Goal: Information Seeking & Learning: Learn about a topic

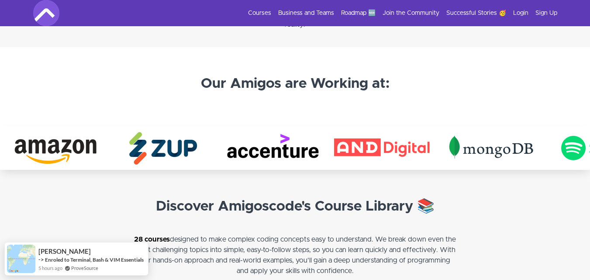
scroll to position [1584, 0]
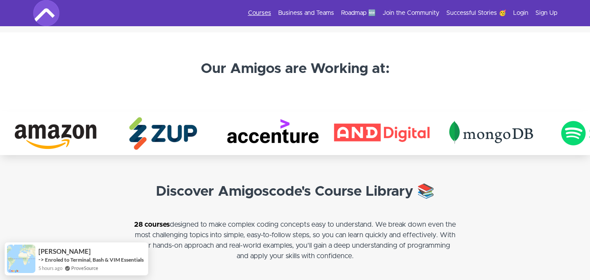
click at [263, 10] on link "Courses" at bounding box center [259, 13] width 23 height 9
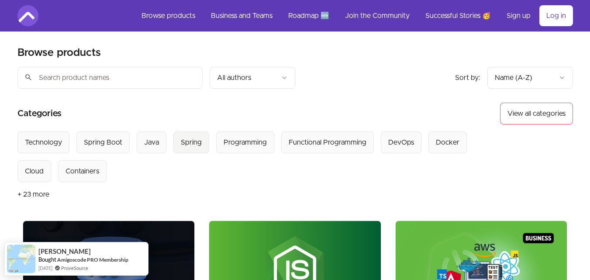
click at [188, 145] on div "Spring" at bounding box center [191, 142] width 21 height 10
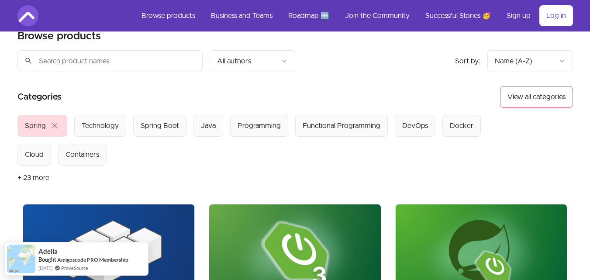
scroll to position [61, 0]
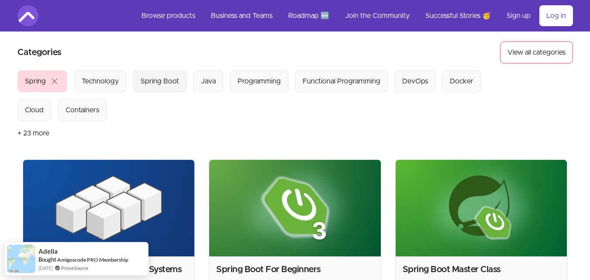
click at [155, 76] on div "Spring Boot" at bounding box center [160, 81] width 38 height 10
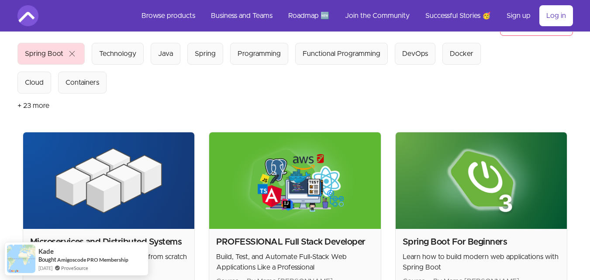
scroll to position [96, 0]
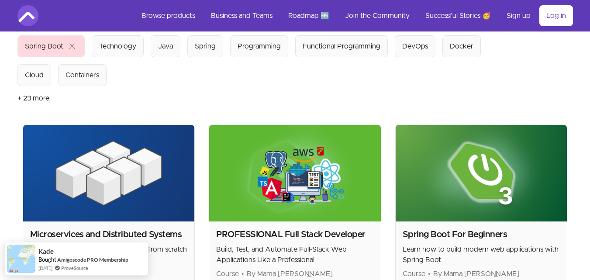
click at [464, 154] on img at bounding box center [482, 173] width 172 height 97
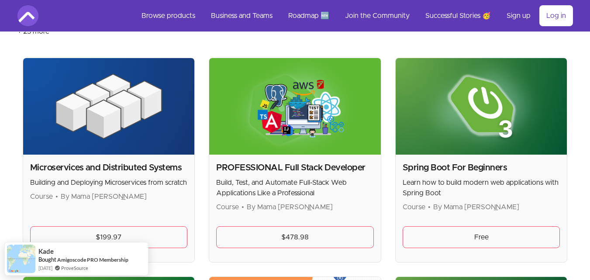
scroll to position [198, 0]
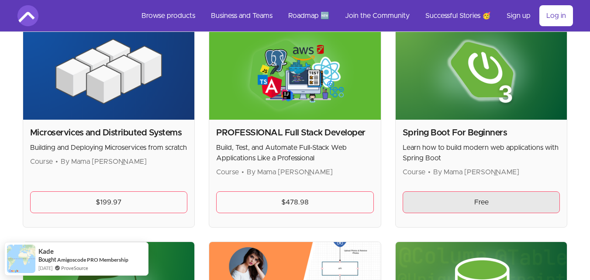
click at [453, 202] on link "Free" at bounding box center [482, 202] width 158 height 22
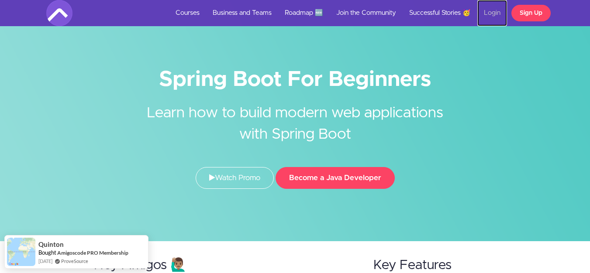
click at [496, 10] on link "Login" at bounding box center [492, 13] width 30 height 26
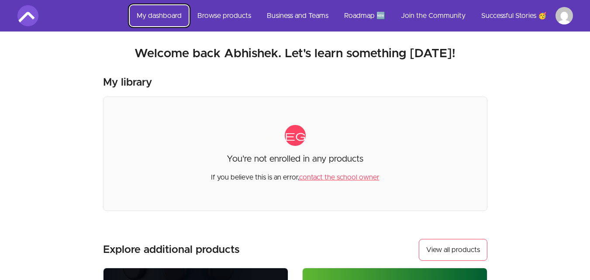
click at [165, 14] on link "My dashboard" at bounding box center [159, 15] width 59 height 21
click at [235, 22] on link "Browse products" at bounding box center [224, 15] width 68 height 21
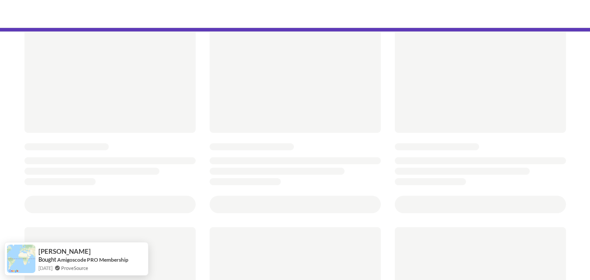
scroll to position [73, 0]
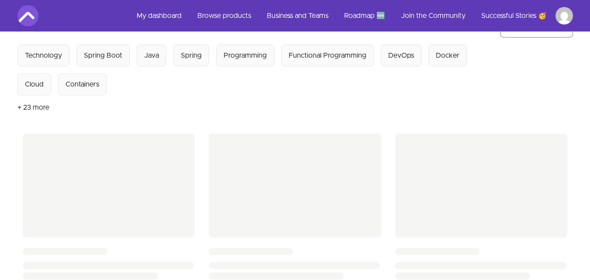
scroll to position [99, 0]
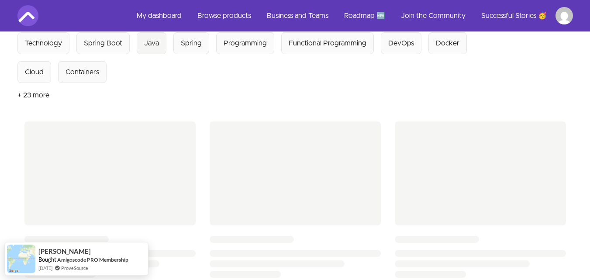
click at [146, 45] on div "Java" at bounding box center [151, 43] width 15 height 10
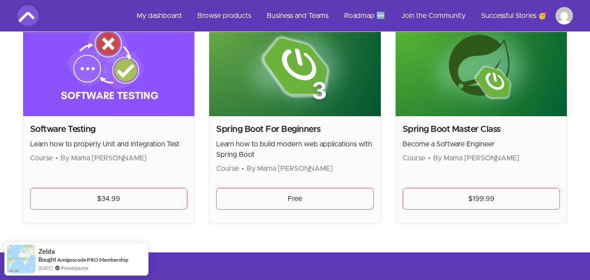
scroll to position [643, 0]
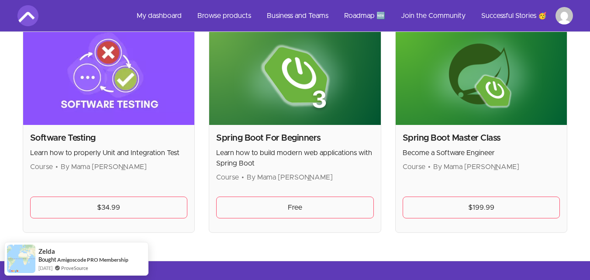
click at [274, 206] on link "Free" at bounding box center [295, 208] width 158 height 22
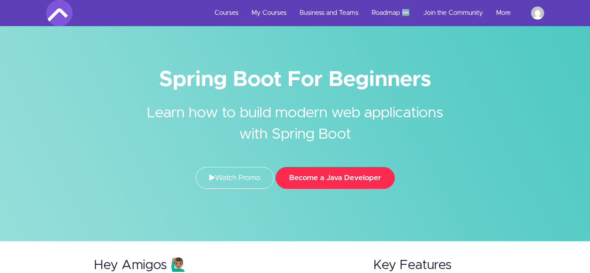
click at [321, 183] on button "Become a Java Developer" at bounding box center [335, 178] width 119 height 22
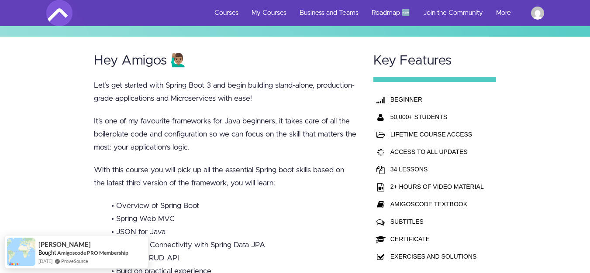
scroll to position [215, 0]
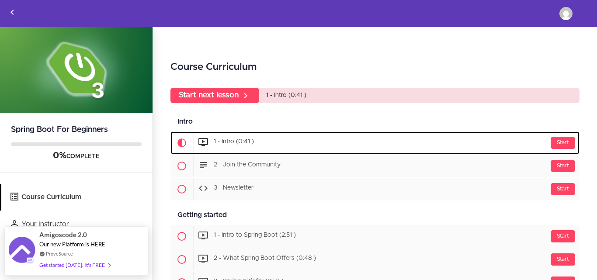
click at [555, 136] on div "Start 1 - Intro (0:41 )" at bounding box center [386, 142] width 386 height 21
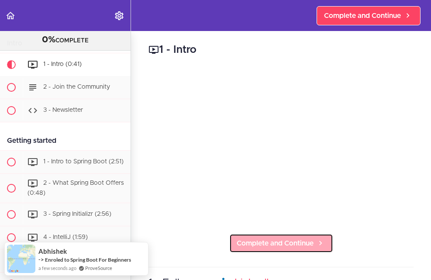
click at [304, 239] on span "Complete and Continue" at bounding box center [275, 243] width 77 height 10
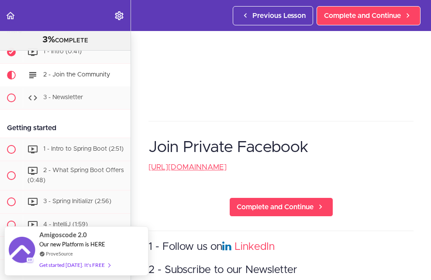
scroll to position [318, 0]
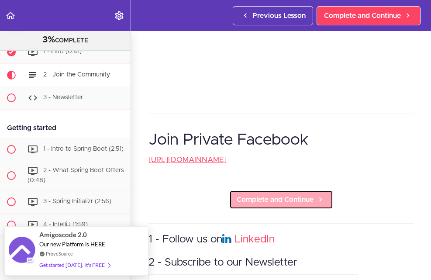
click at [261, 200] on span "Complete and Continue" at bounding box center [275, 199] width 77 height 10
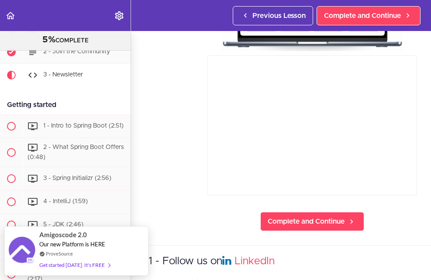
scroll to position [195, 0]
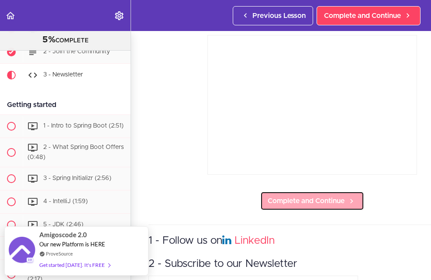
click at [311, 209] on link "Complete and Continue" at bounding box center [312, 200] width 104 height 19
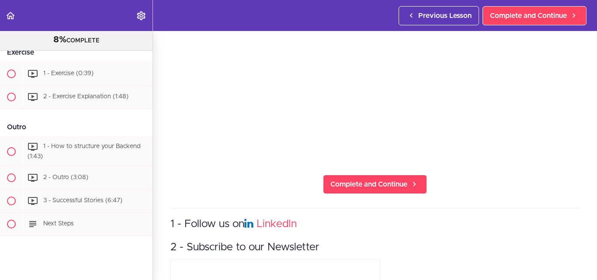
scroll to position [906, 0]
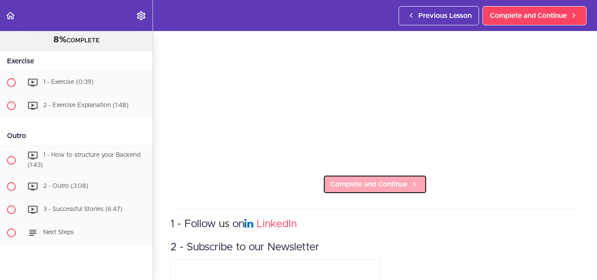
click at [347, 179] on span "Complete and Continue" at bounding box center [368, 184] width 77 height 10
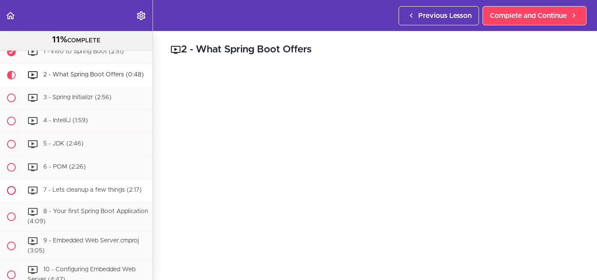
scroll to position [964, 0]
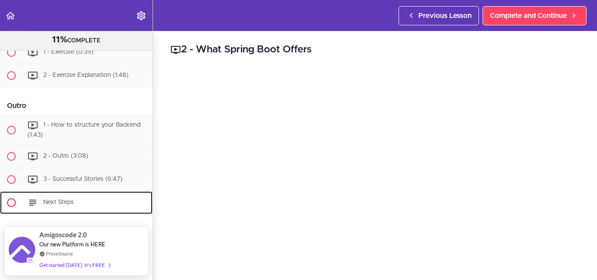
click at [103, 196] on div "Next Steps" at bounding box center [88, 202] width 130 height 19
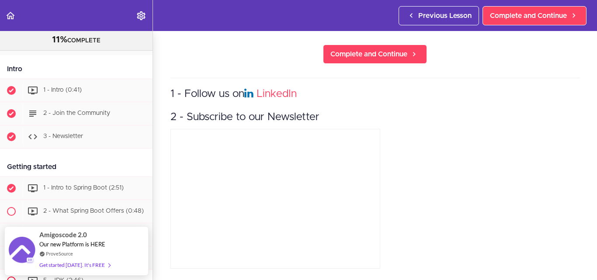
scroll to position [58, 0]
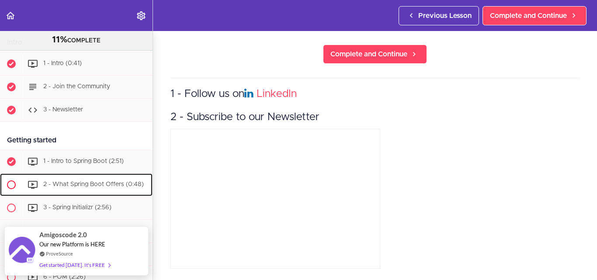
click at [48, 192] on div "2 - What Spring Boot Offers (0:48)" at bounding box center [88, 184] width 130 height 19
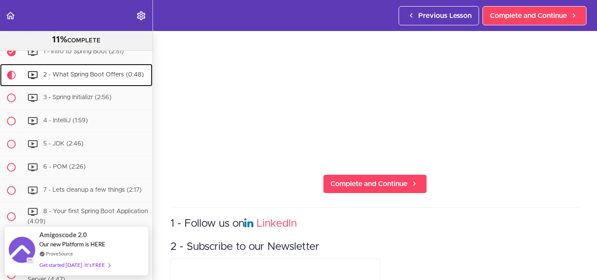
scroll to position [131, 0]
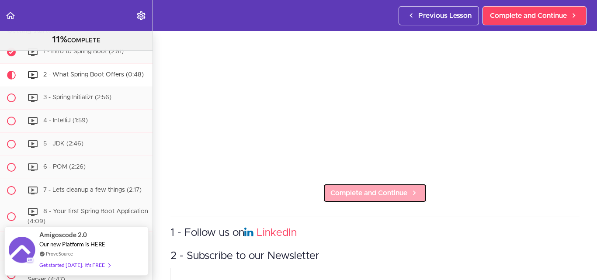
click at [392, 191] on span "Complete and Continue" at bounding box center [368, 193] width 77 height 10
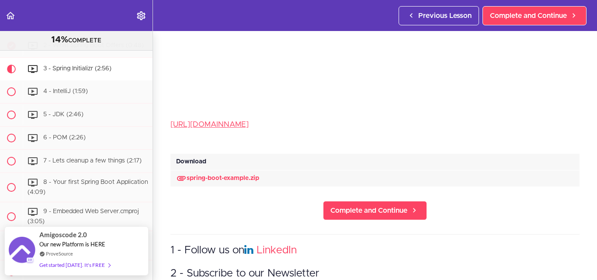
scroll to position [198, 0]
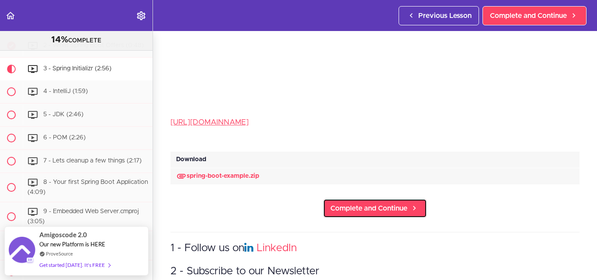
click at [376, 210] on span "Complete and Continue" at bounding box center [368, 208] width 77 height 10
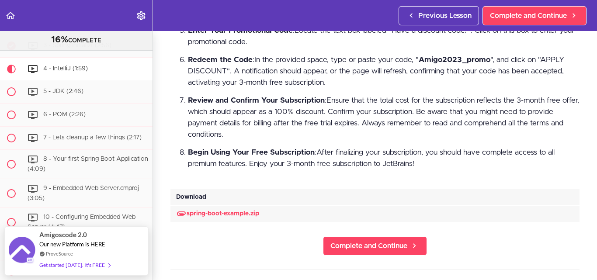
scroll to position [428, 0]
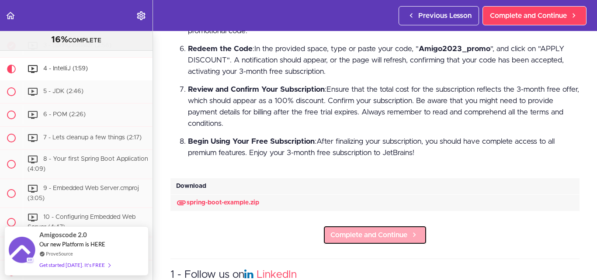
click at [370, 230] on span "Complete and Continue" at bounding box center [368, 235] width 77 height 10
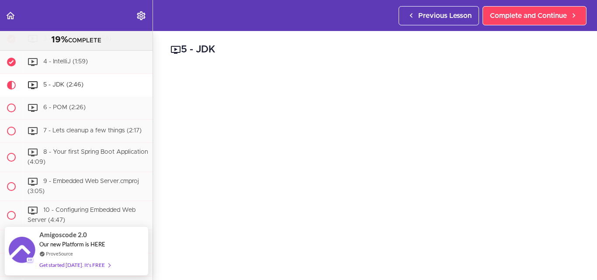
scroll to position [273, 0]
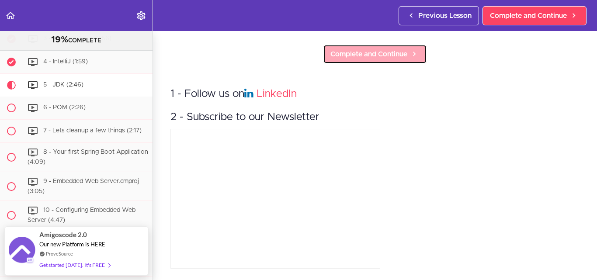
click at [379, 53] on link "Complete and Continue" at bounding box center [375, 54] width 104 height 19
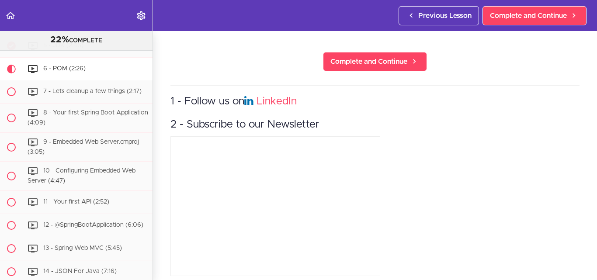
scroll to position [271, 0]
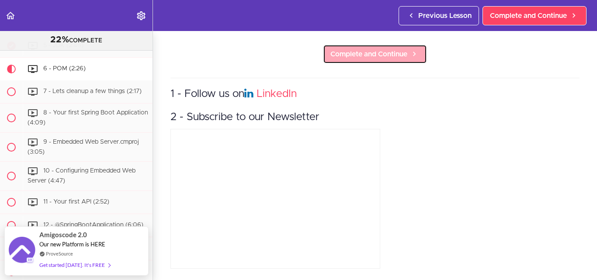
click at [371, 53] on span "Complete and Continue" at bounding box center [368, 54] width 77 height 10
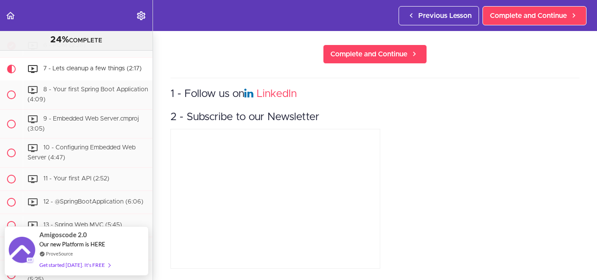
scroll to position [273, 0]
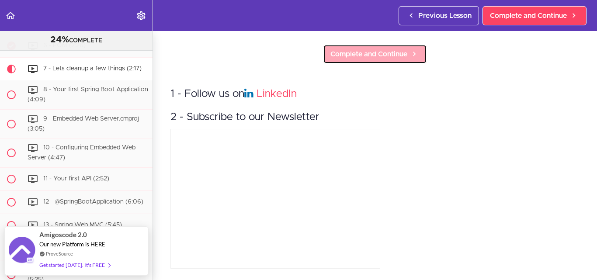
click at [369, 54] on link "Complete and Continue" at bounding box center [375, 54] width 104 height 19
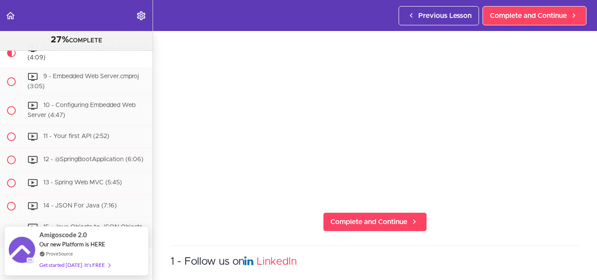
scroll to position [117, 0]
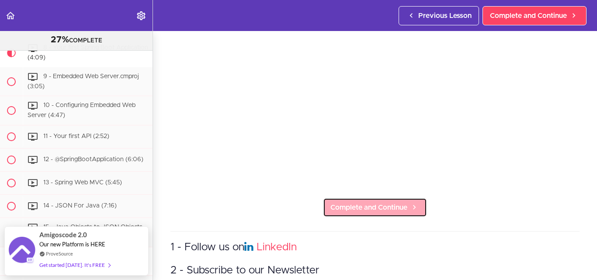
click at [358, 208] on span "Complete and Continue" at bounding box center [368, 207] width 77 height 10
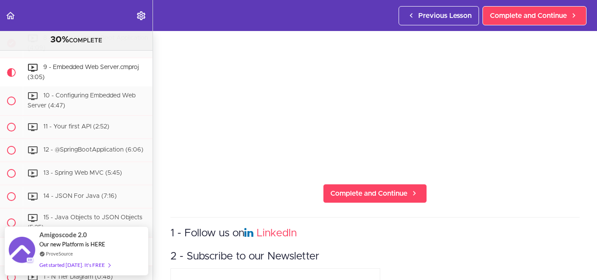
scroll to position [130, 0]
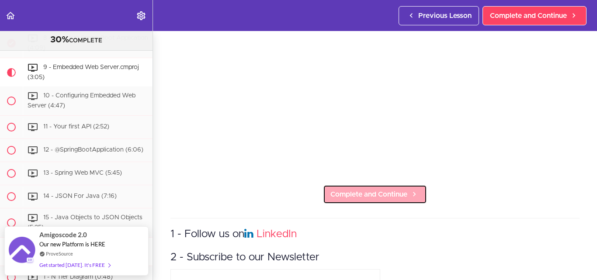
click at [363, 189] on span "Complete and Continue" at bounding box center [368, 194] width 77 height 10
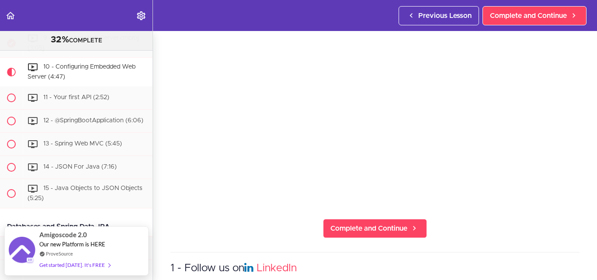
scroll to position [96, 0]
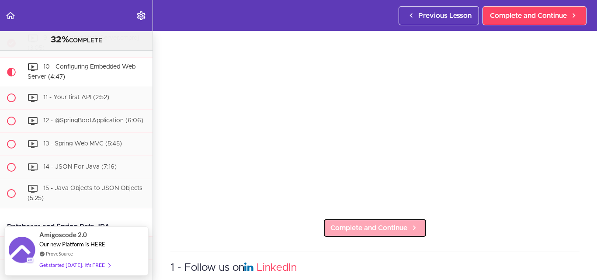
click at [361, 225] on span "Complete and Continue" at bounding box center [368, 228] width 77 height 10
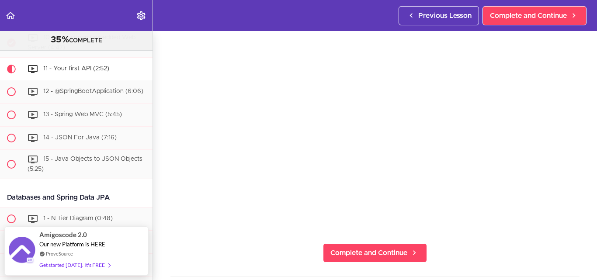
scroll to position [73, 0]
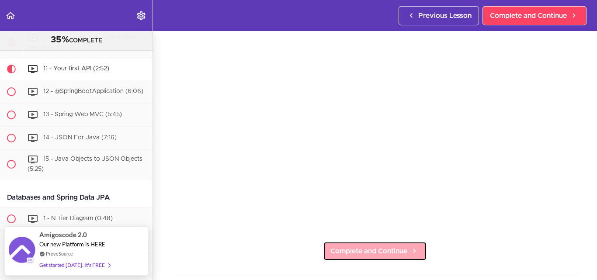
click at [361, 246] on span "Complete and Continue" at bounding box center [368, 251] width 77 height 10
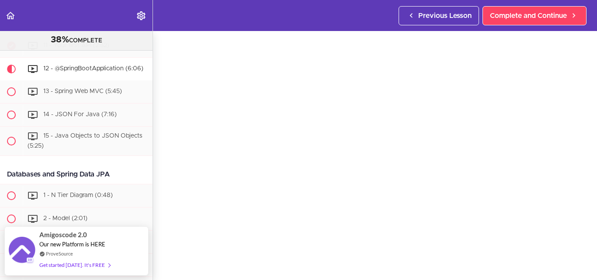
scroll to position [44, 0]
click at [356, 271] on link "Complete and Continue" at bounding box center [375, 280] width 104 height 19
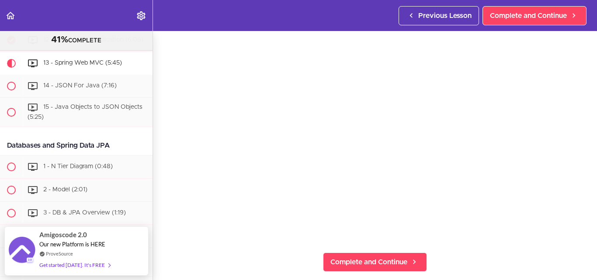
scroll to position [73, 0]
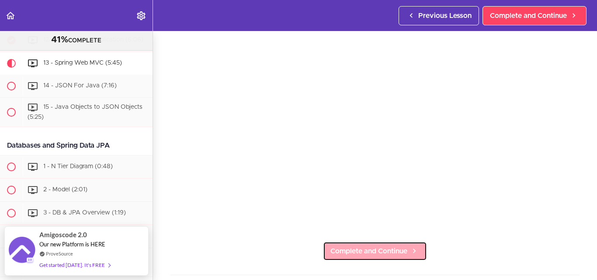
click at [358, 246] on span "Complete and Continue" at bounding box center [368, 251] width 77 height 10
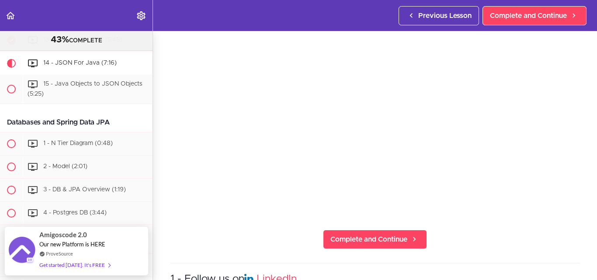
scroll to position [87, 0]
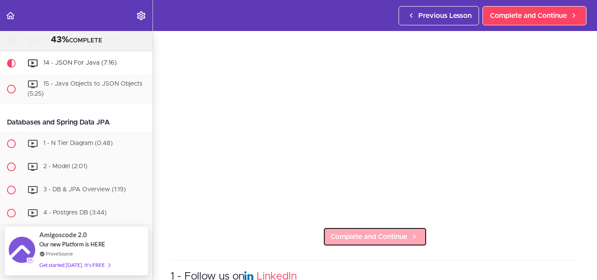
click at [358, 239] on link "Complete and Continue" at bounding box center [375, 236] width 104 height 19
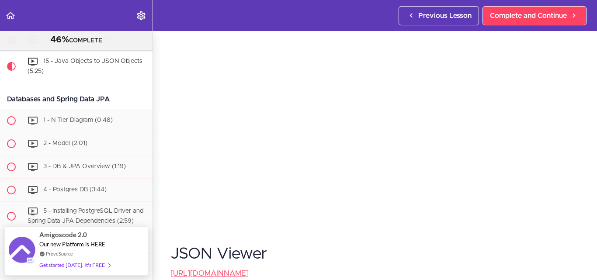
scroll to position [119, 0]
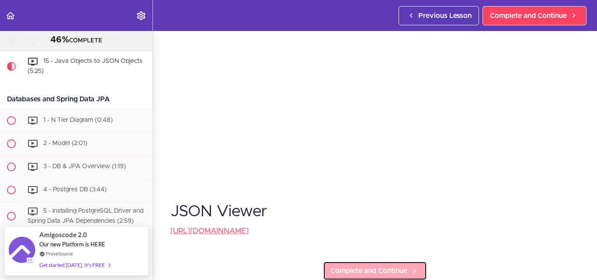
click at [360, 261] on link "Complete and Continue" at bounding box center [375, 270] width 104 height 19
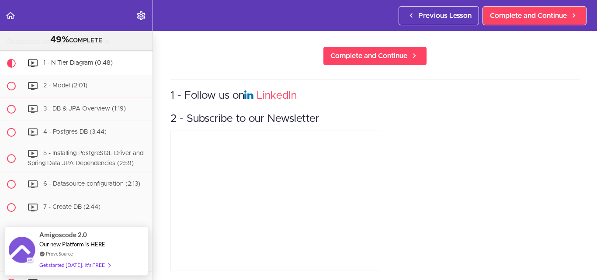
scroll to position [273, 0]
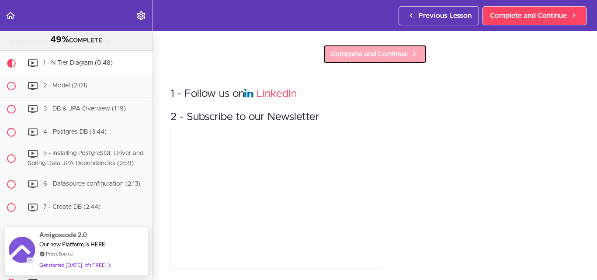
click at [359, 49] on span "Complete and Continue" at bounding box center [368, 54] width 77 height 10
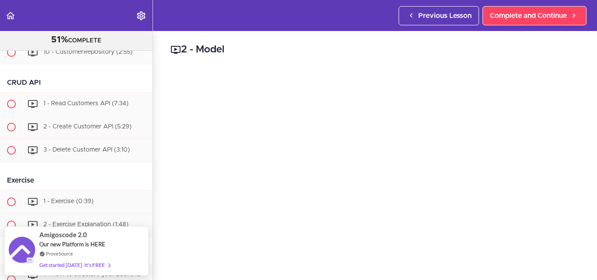
scroll to position [795, 0]
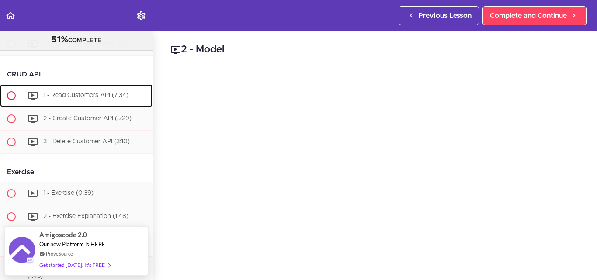
click at [78, 105] on div "1 - Read Customers API (7:34)" at bounding box center [88, 95] width 130 height 19
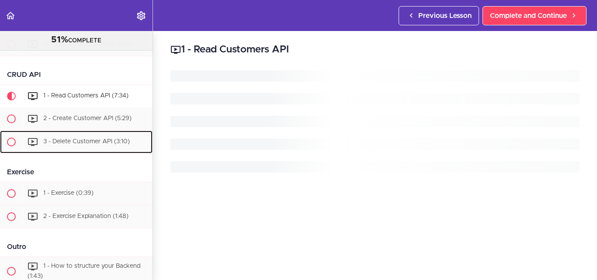
click at [78, 132] on div "3 - Delete Customer API (3:10)" at bounding box center [88, 141] width 130 height 19
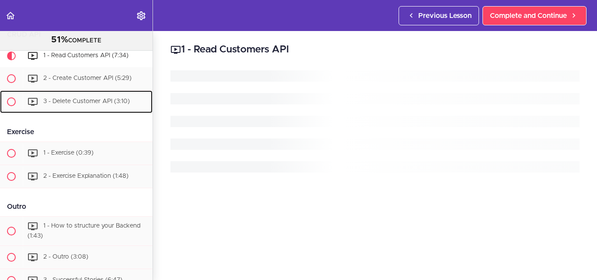
scroll to position [837, 0]
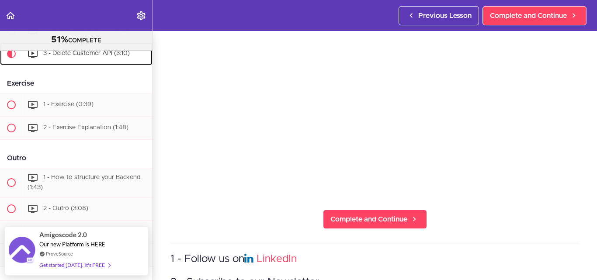
scroll to position [111, 0]
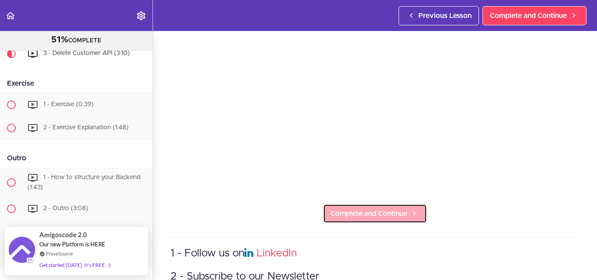
click at [345, 217] on link "Complete and Continue" at bounding box center [375, 213] width 104 height 19
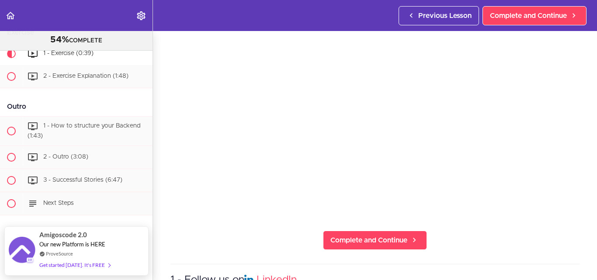
scroll to position [90, 0]
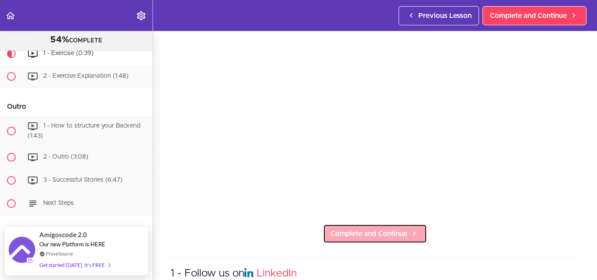
click at [346, 224] on link "Complete and Continue" at bounding box center [375, 233] width 104 height 19
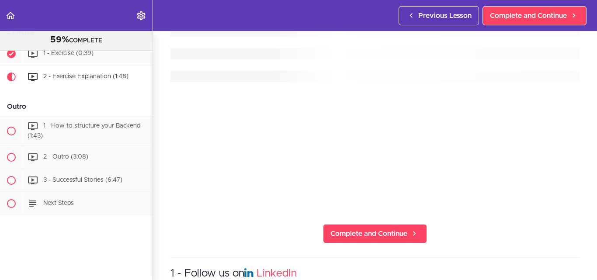
scroll to position [958, 0]
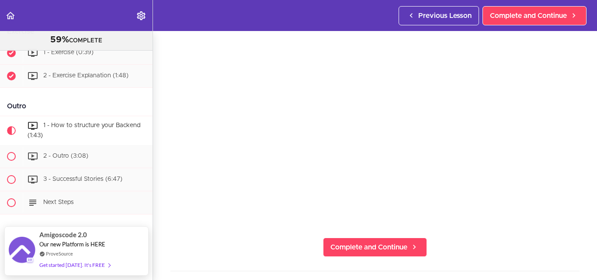
scroll to position [82, 0]
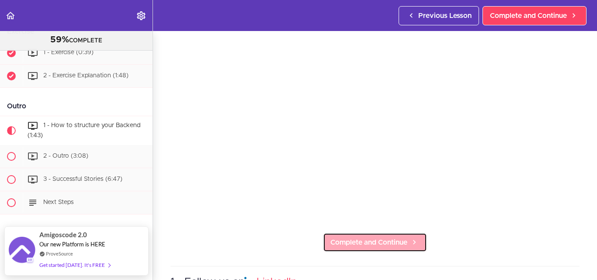
click at [356, 240] on span "Complete and Continue" at bounding box center [368, 242] width 77 height 10
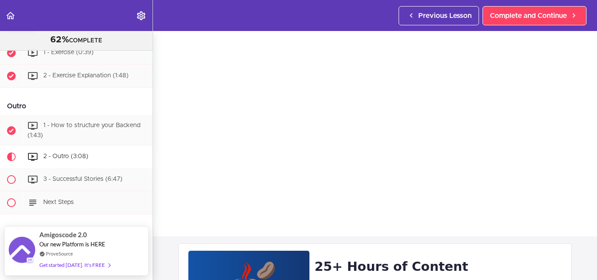
scroll to position [90, 0]
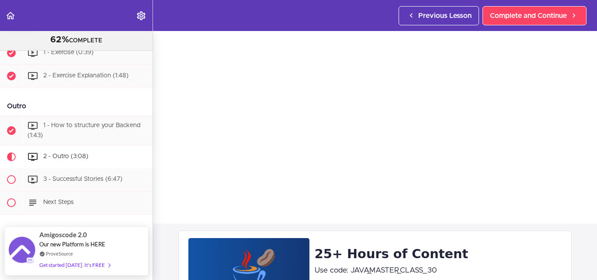
click at [356, 234] on div "25+ Hours of Content Use code: JAVA_MASTER_CLASS_30 Ready? $287" at bounding box center [374, 272] width 393 height 83
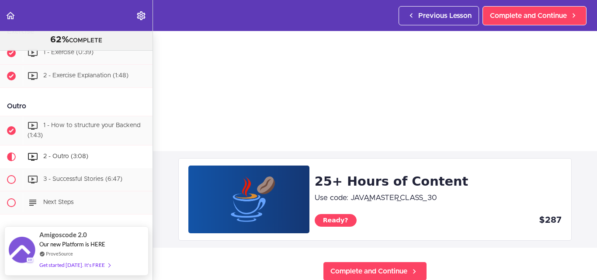
scroll to position [172, 0]
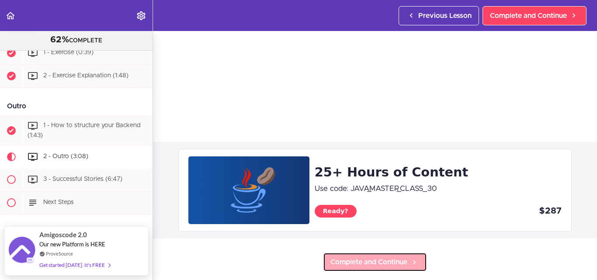
click at [355, 257] on span "Complete and Continue" at bounding box center [368, 262] width 77 height 10
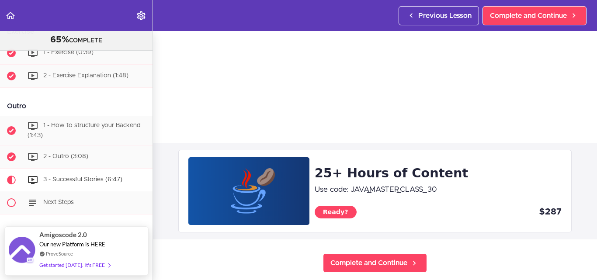
scroll to position [172, 0]
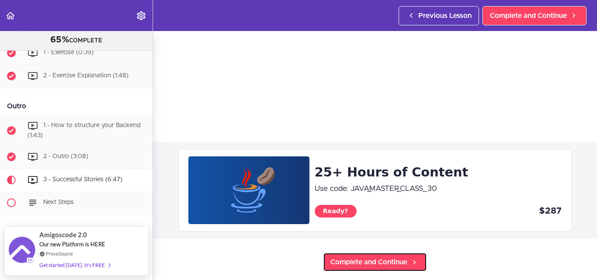
click at [355, 252] on link "Complete and Continue" at bounding box center [375, 261] width 104 height 19
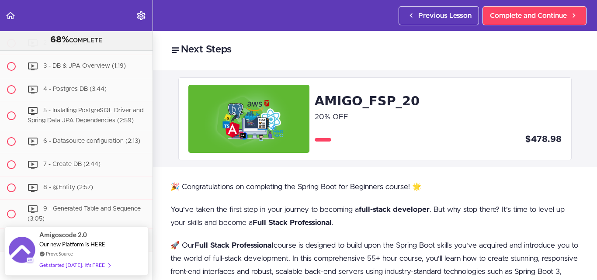
scroll to position [515, 0]
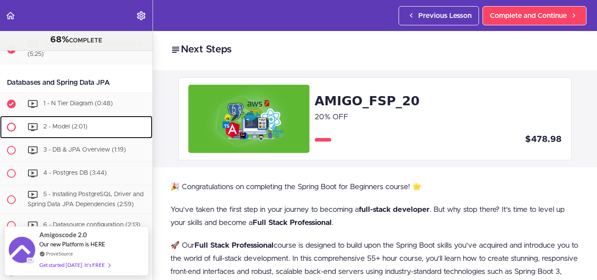
click at [104, 137] on div "2 - Model (2:01)" at bounding box center [88, 127] width 130 height 19
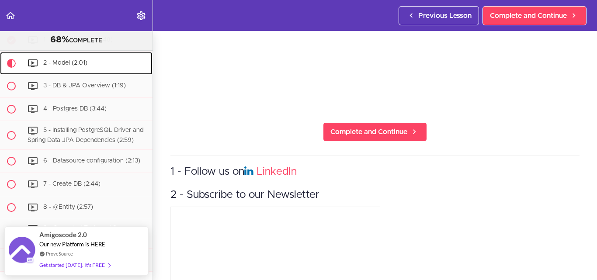
scroll to position [188, 0]
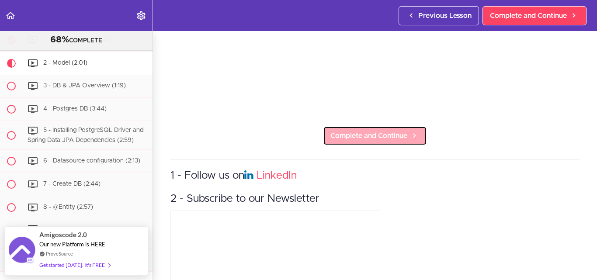
click at [384, 136] on span "Complete and Continue" at bounding box center [368, 136] width 77 height 10
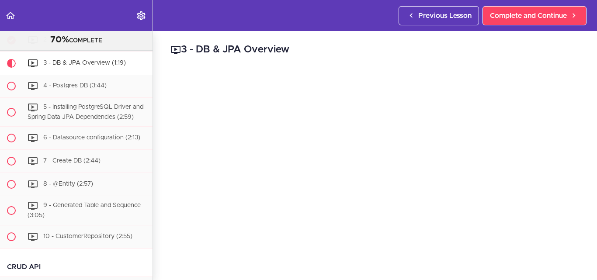
scroll to position [273, 0]
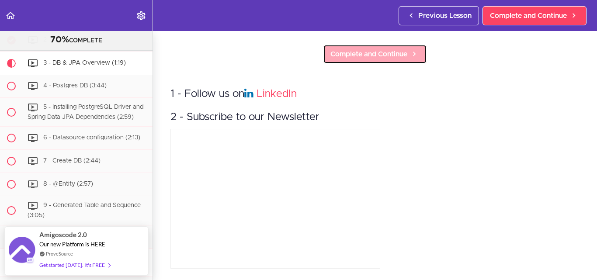
click at [384, 49] on span "Complete and Continue" at bounding box center [368, 54] width 77 height 10
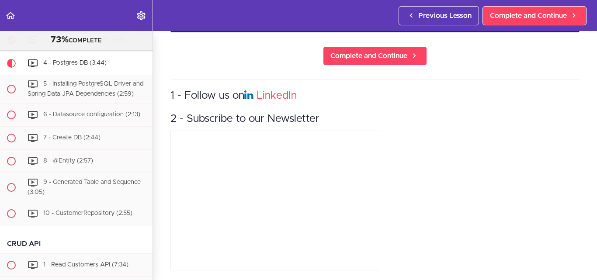
scroll to position [474, 0]
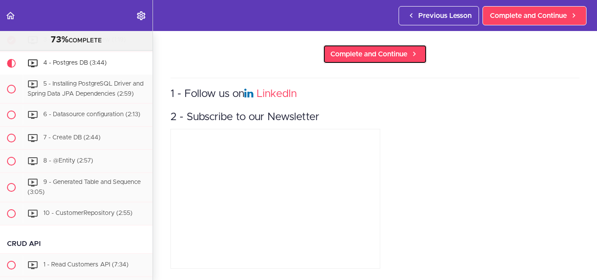
click at [384, 49] on span "Complete and Continue" at bounding box center [368, 54] width 77 height 10
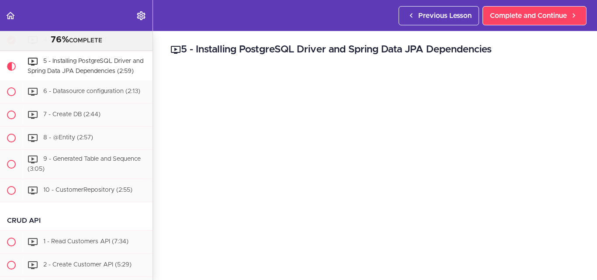
scroll to position [273, 0]
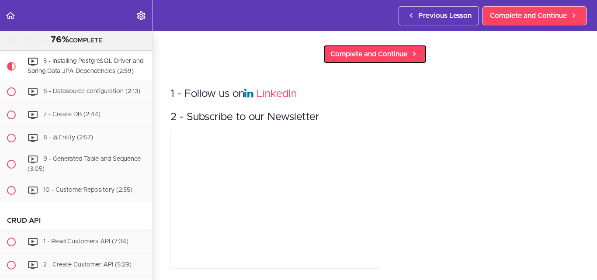
click at [384, 49] on span "Complete and Continue" at bounding box center [368, 54] width 77 height 10
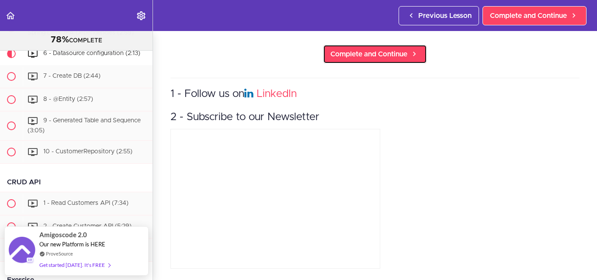
click at [384, 49] on span "Complete and Continue" at bounding box center [368, 54] width 77 height 10
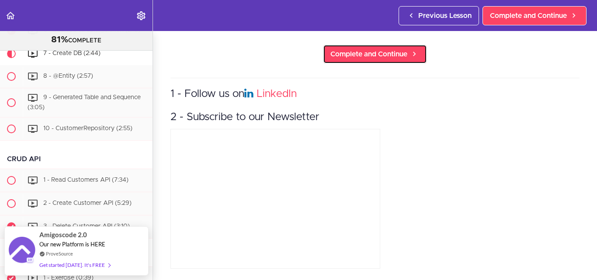
click at [384, 49] on span "Complete and Continue" at bounding box center [368, 54] width 77 height 10
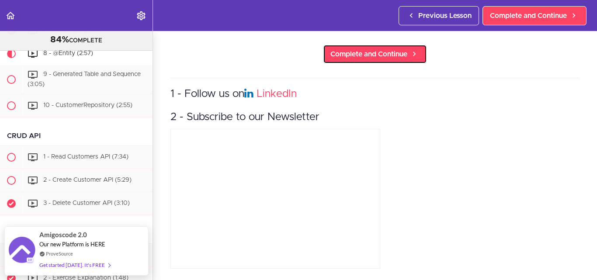
click at [384, 49] on span "Complete and Continue" at bounding box center [368, 54] width 77 height 10
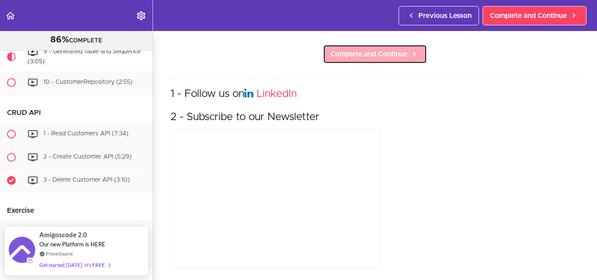
click at [384, 49] on span "Complete and Continue" at bounding box center [368, 54] width 77 height 10
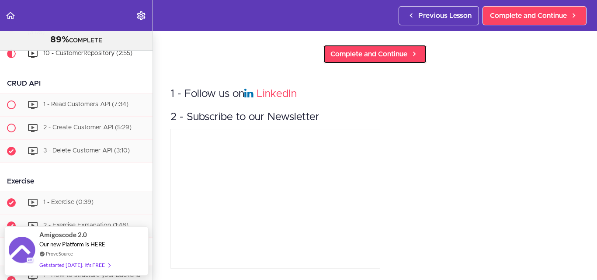
click at [384, 49] on span "Complete and Continue" at bounding box center [368, 54] width 77 height 10
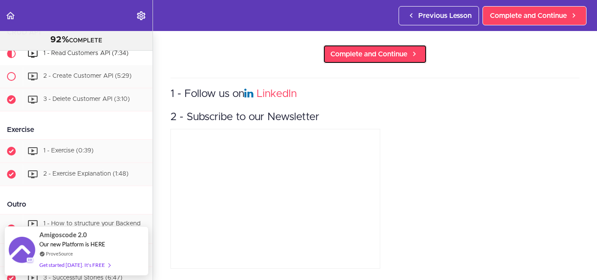
click at [384, 49] on span "Complete and Continue" at bounding box center [368, 54] width 77 height 10
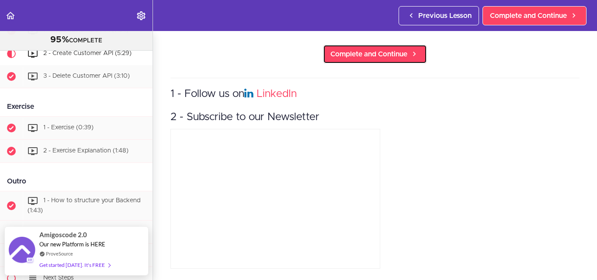
click at [384, 49] on span "Complete and Continue" at bounding box center [368, 54] width 77 height 10
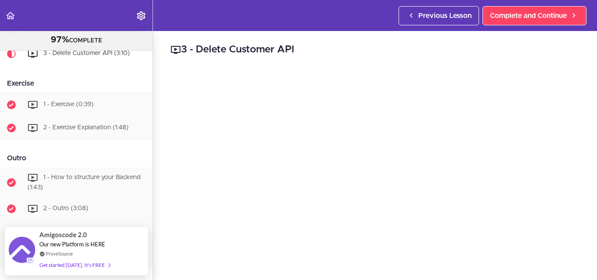
click at [384, 47] on h2 "3 - Delete Customer API" at bounding box center [374, 49] width 409 height 15
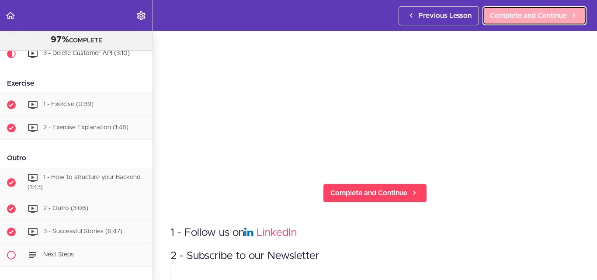
click at [570, 12] on icon at bounding box center [573, 15] width 10 height 9
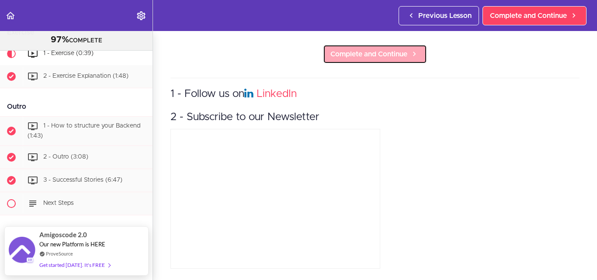
click at [388, 45] on link "Complete and Continue" at bounding box center [375, 54] width 104 height 19
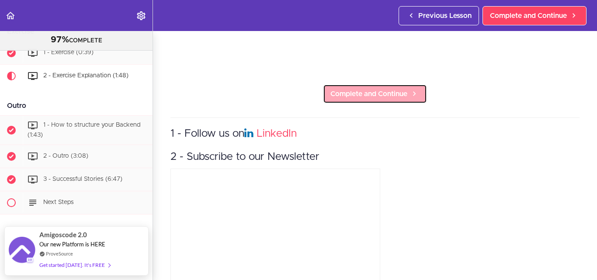
click at [370, 89] on span "Complete and Continue" at bounding box center [368, 94] width 77 height 10
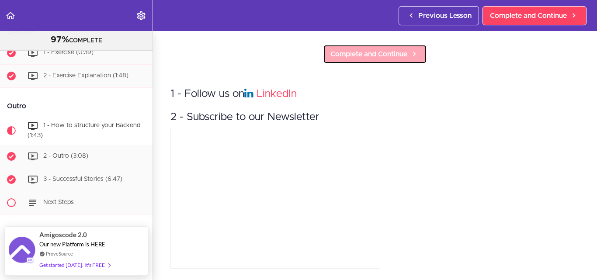
click at [373, 52] on span "Complete and Continue" at bounding box center [368, 54] width 77 height 10
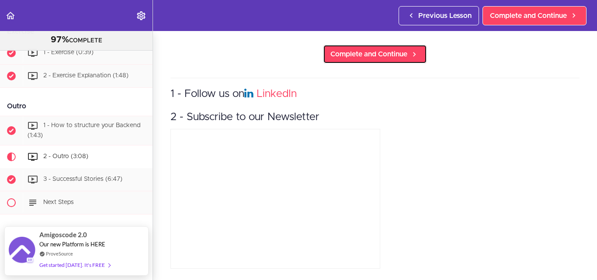
click at [373, 52] on span "Complete and Continue" at bounding box center [368, 54] width 77 height 10
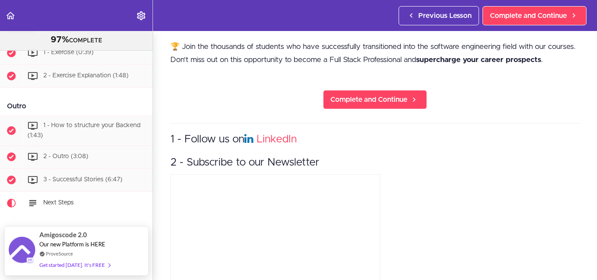
scroll to position [364, 0]
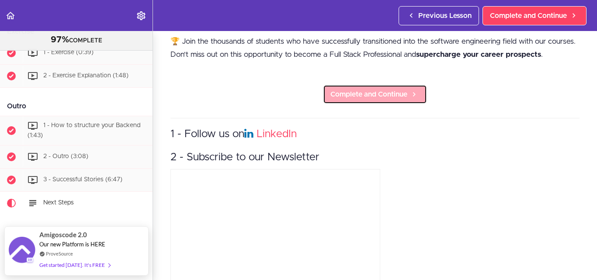
click at [363, 100] on span "Complete and Continue" at bounding box center [368, 94] width 77 height 10
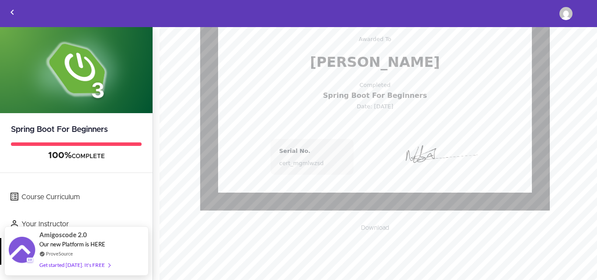
scroll to position [134, 0]
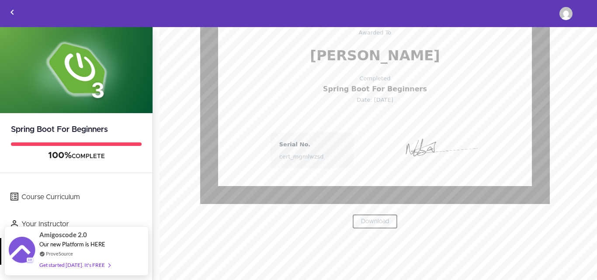
click at [370, 221] on link "Download" at bounding box center [374, 221] width 45 height 15
